Goal: Task Accomplishment & Management: Use online tool/utility

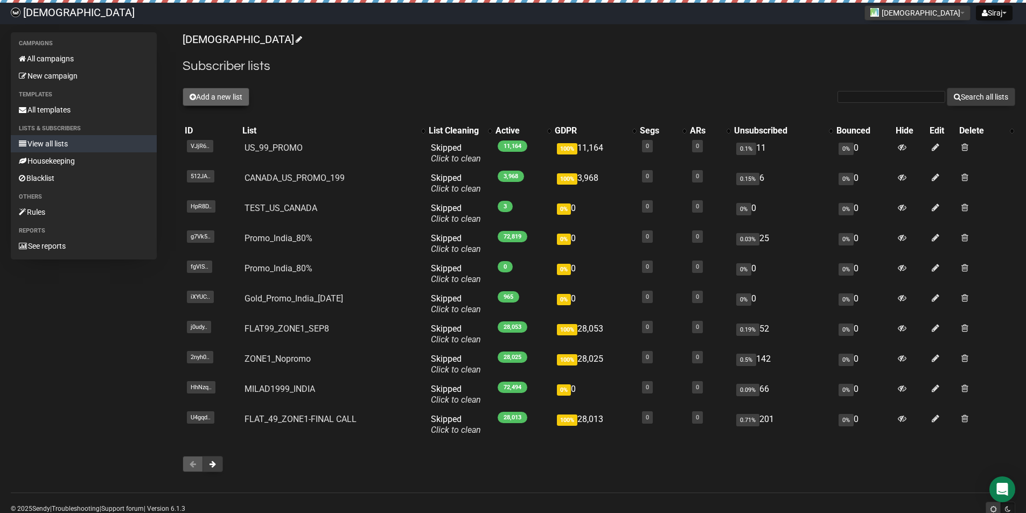
click at [234, 96] on button "Add a new list" at bounding box center [216, 97] width 67 height 18
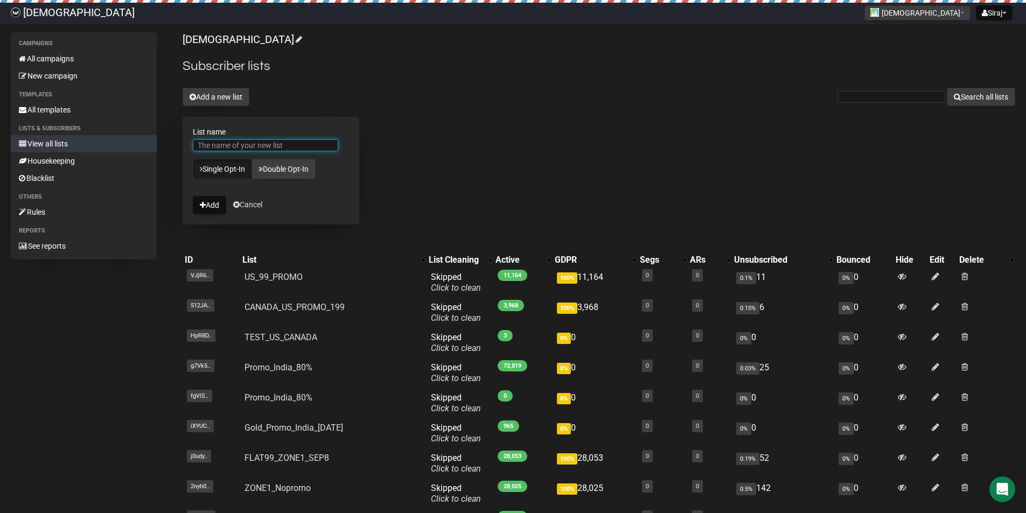
click at [248, 150] on input "List name" at bounding box center [265, 146] width 145 height 12
type input "Moons Test"
click at [214, 202] on button "Add" at bounding box center [209, 205] width 33 height 18
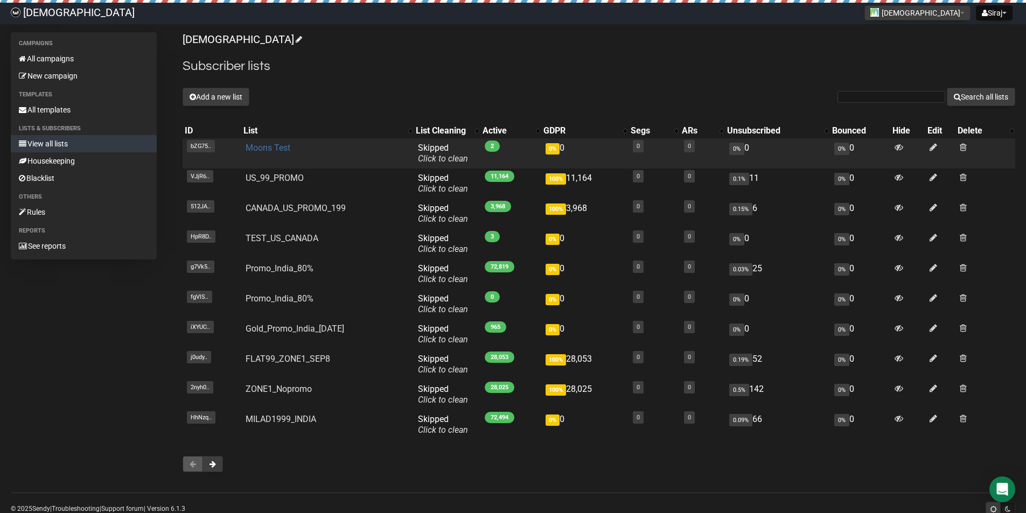
click at [263, 147] on link "Moons Test" at bounding box center [268, 148] width 45 height 10
